Goal: Information Seeking & Learning: Learn about a topic

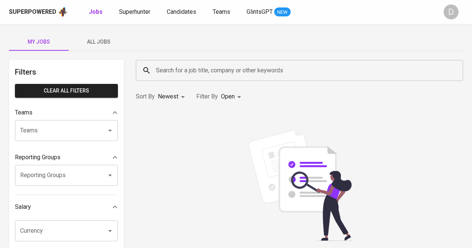
click at [287, 67] on input "Search for a job title, company or other keywords" at bounding box center [301, 70] width 295 height 14
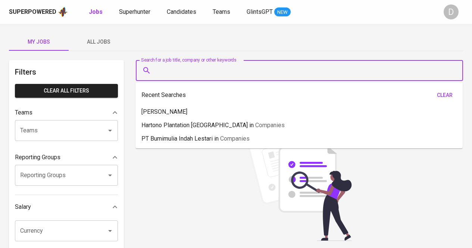
paste input "62 8123310164"
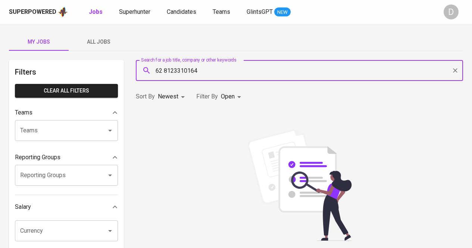
paste input "PT [PERSON_NAME] Karya Prima Industry"
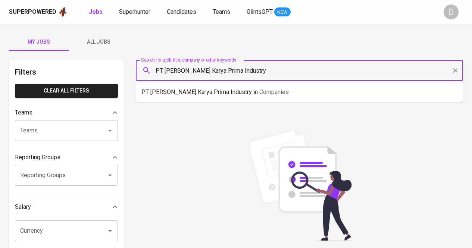
paste input "PT [PERSON_NAME] Karya Prima Industry"
type input "PT [PERSON_NAME] Karya Prima Industry"
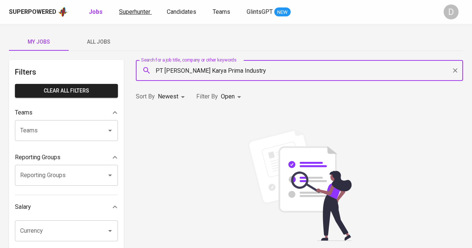
click at [138, 12] on span "Superhunter" at bounding box center [134, 11] width 31 height 7
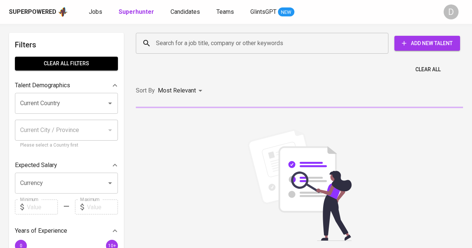
click at [231, 38] on input "Search for a job title, company or other keywords" at bounding box center [264, 43] width 220 height 14
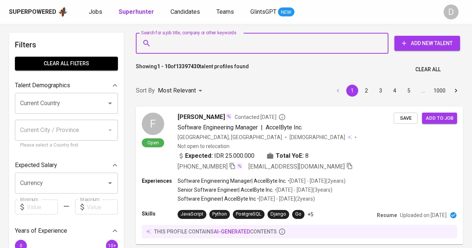
paste input "PT [PERSON_NAME] Karya Prima Industry"
type input "PT [PERSON_NAME] Karya Prima Industry"
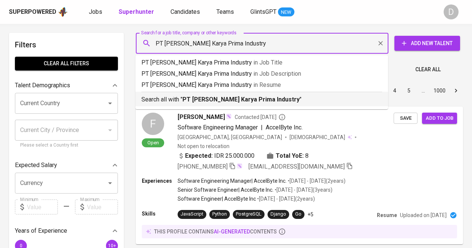
click at [238, 100] on b "PT [PERSON_NAME] Karya Prima Industry" at bounding box center [241, 99] width 117 height 7
click at [199, 98] on div "Most Relevant" at bounding box center [181, 91] width 47 height 14
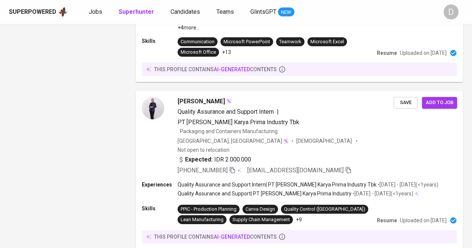
scroll to position [1366, 0]
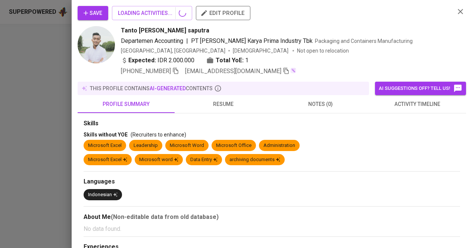
click at [472, 35] on div "Save LOADING ACTIVITIES... edit profile Tanto Yuliansyah saputra Departemen Acc…" at bounding box center [236, 124] width 472 height 248
